Goal: Find specific page/section: Find specific page/section

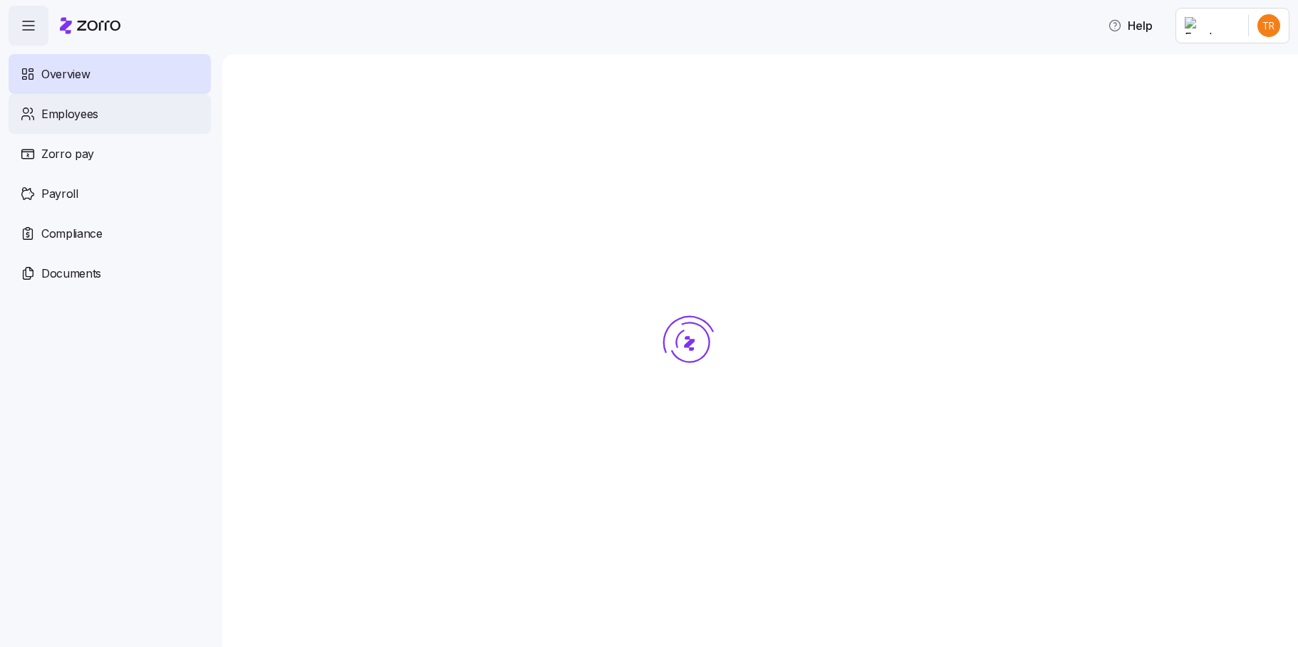
click at [58, 114] on span "Employees" at bounding box center [69, 114] width 57 height 18
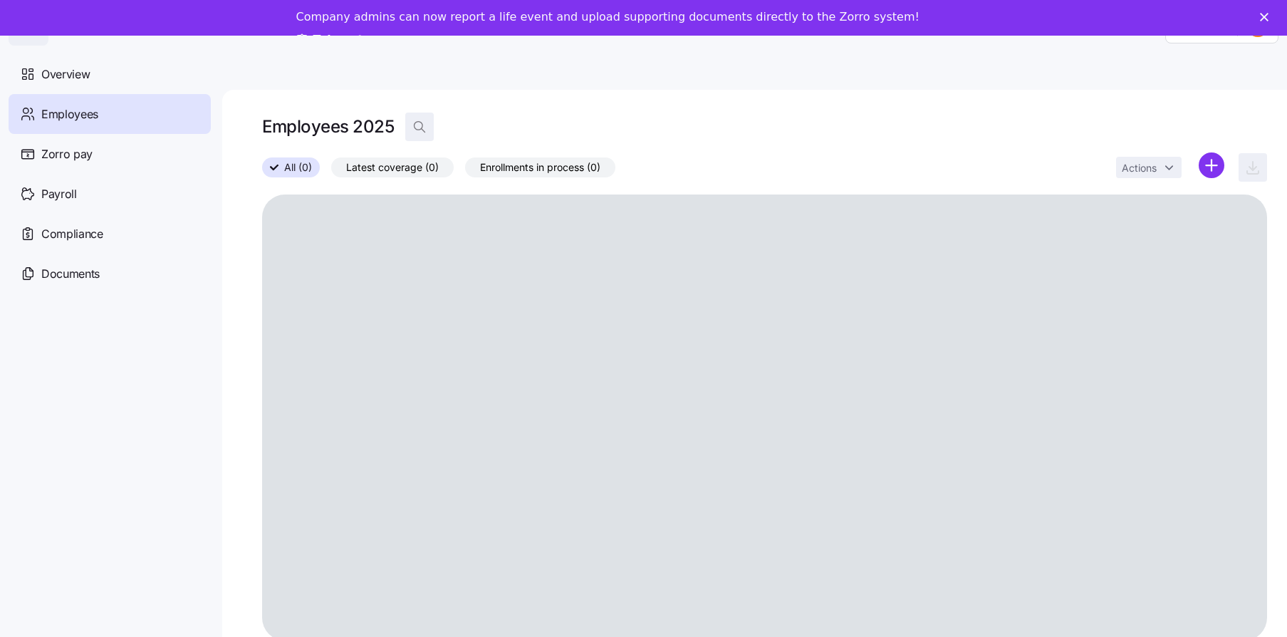
click at [423, 124] on icon "button" at bounding box center [419, 127] width 14 height 14
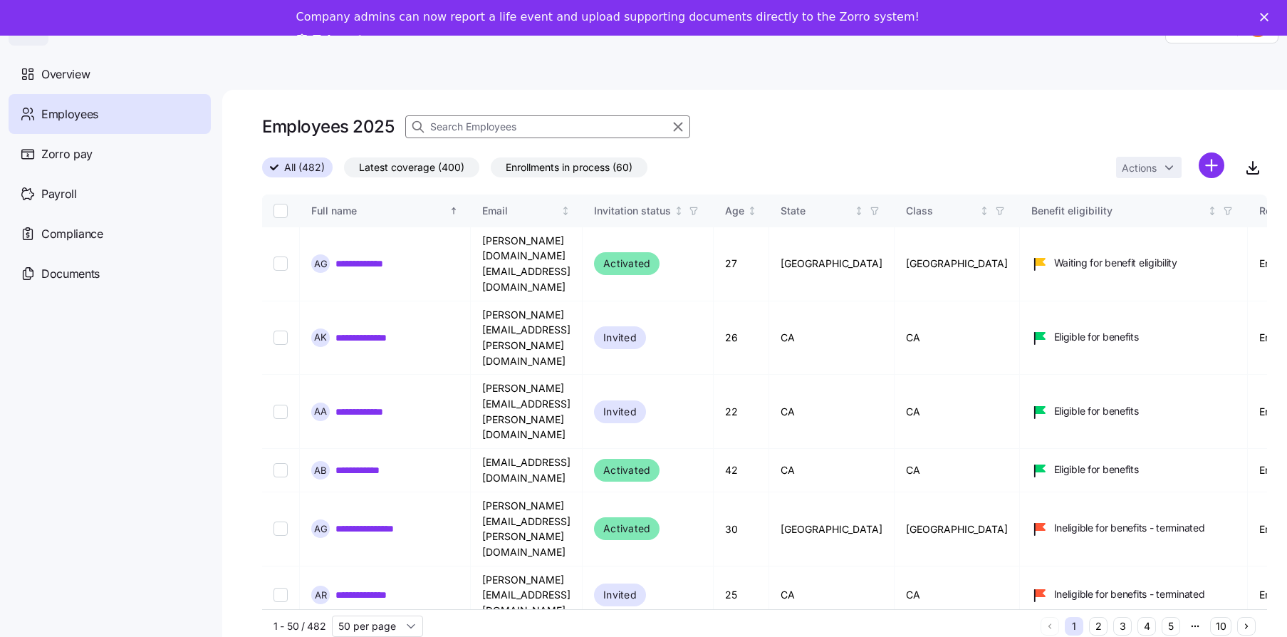
click at [539, 127] on input at bounding box center [547, 126] width 285 height 23
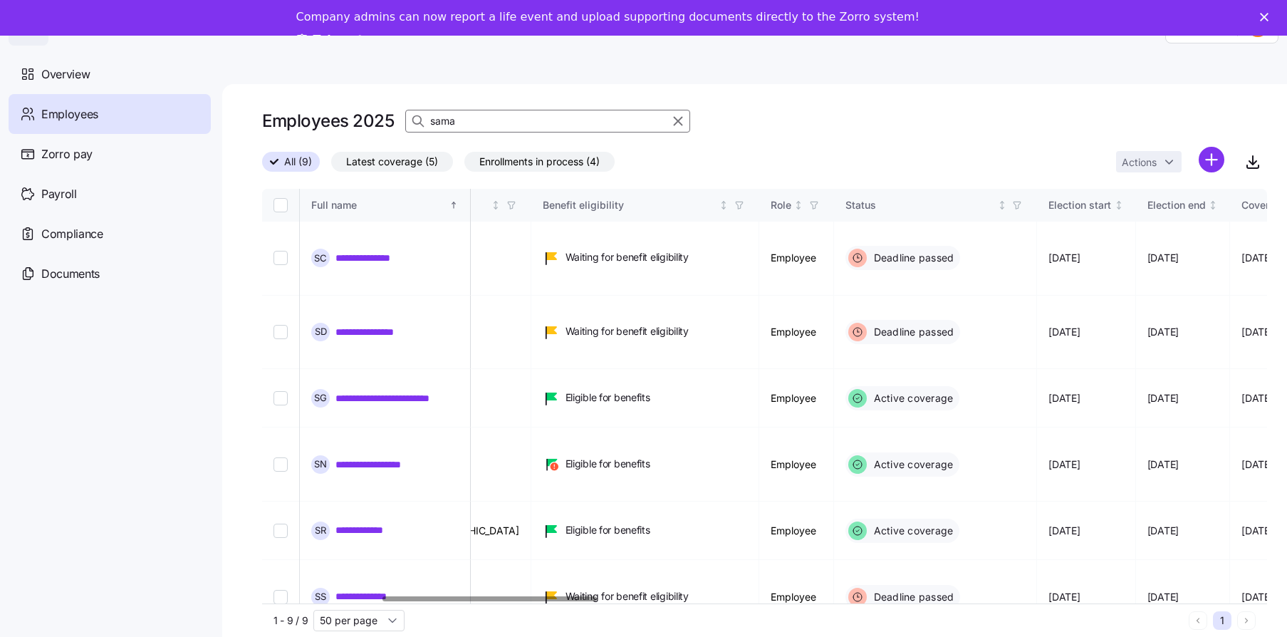
scroll to position [0, 639]
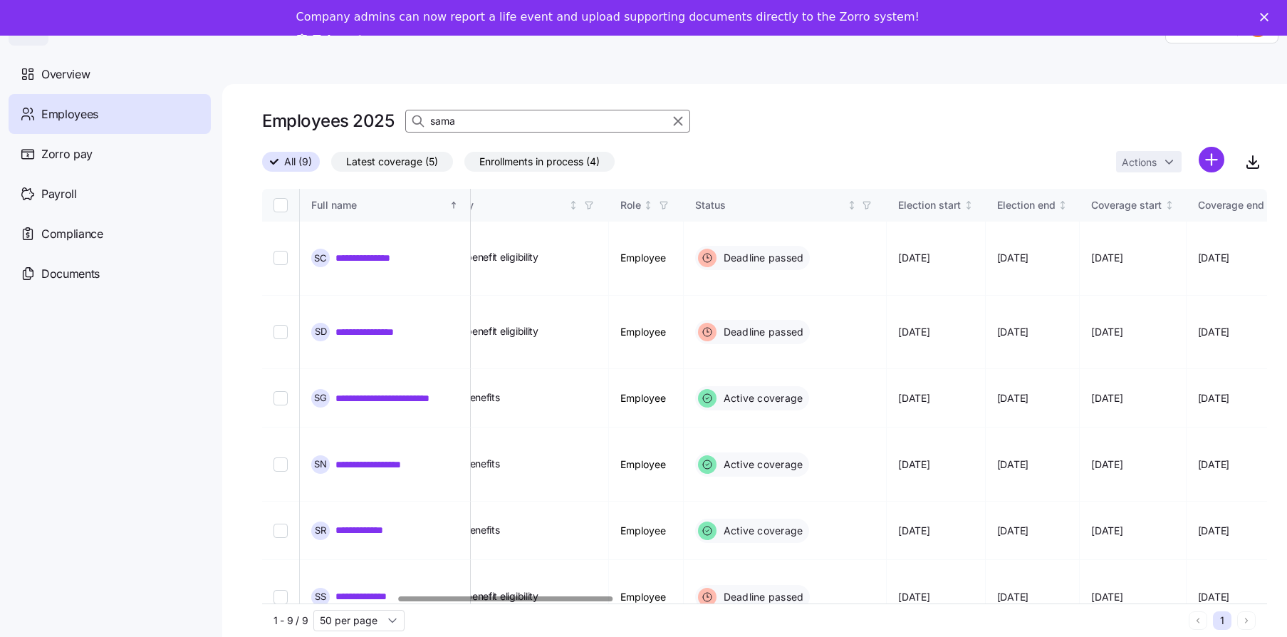
click at [588, 596] on div at bounding box center [506, 598] width 214 height 5
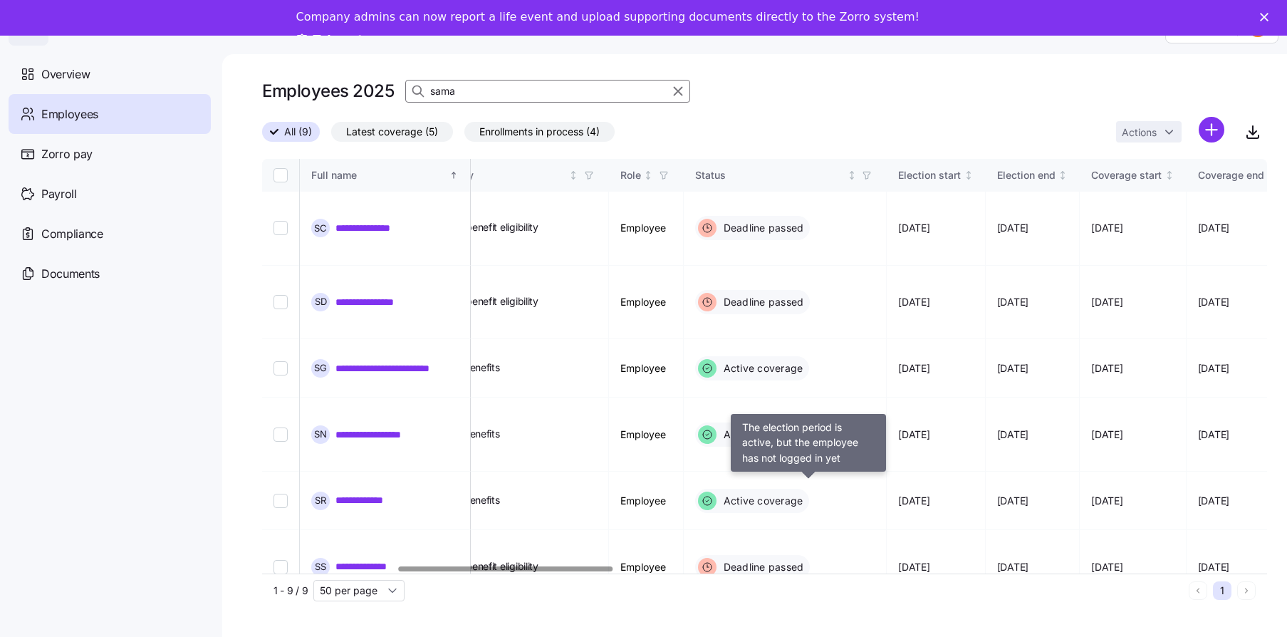
scroll to position [46, 0]
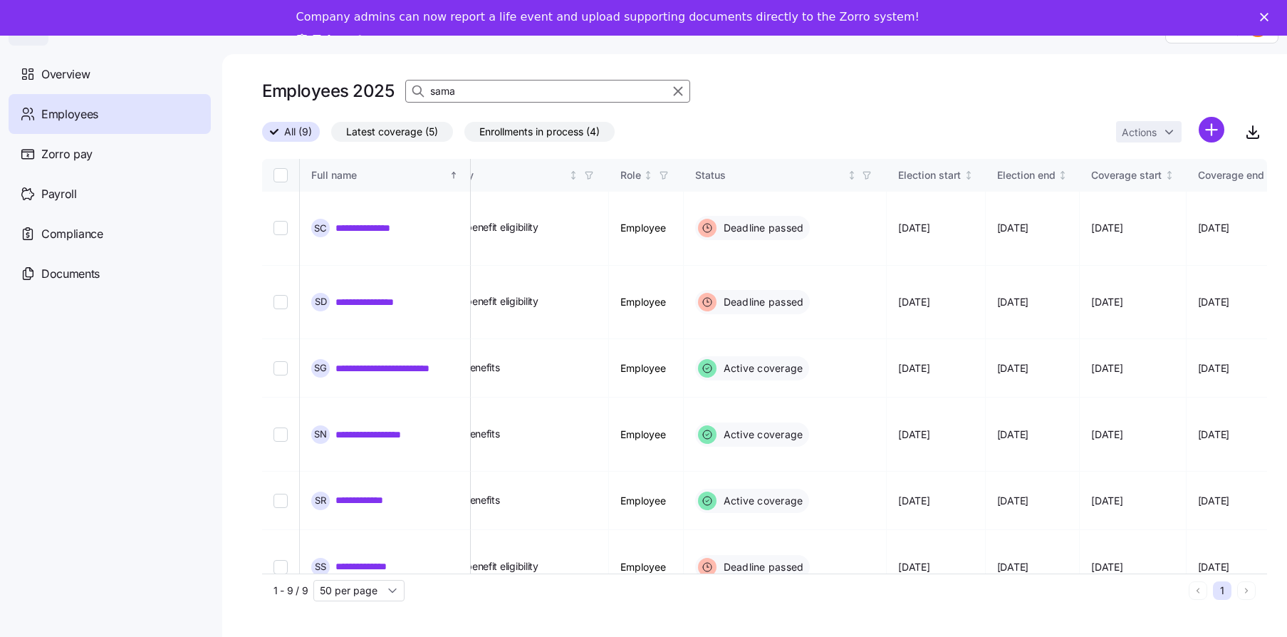
type input "sama"
